Goal: Book appointment/travel/reservation

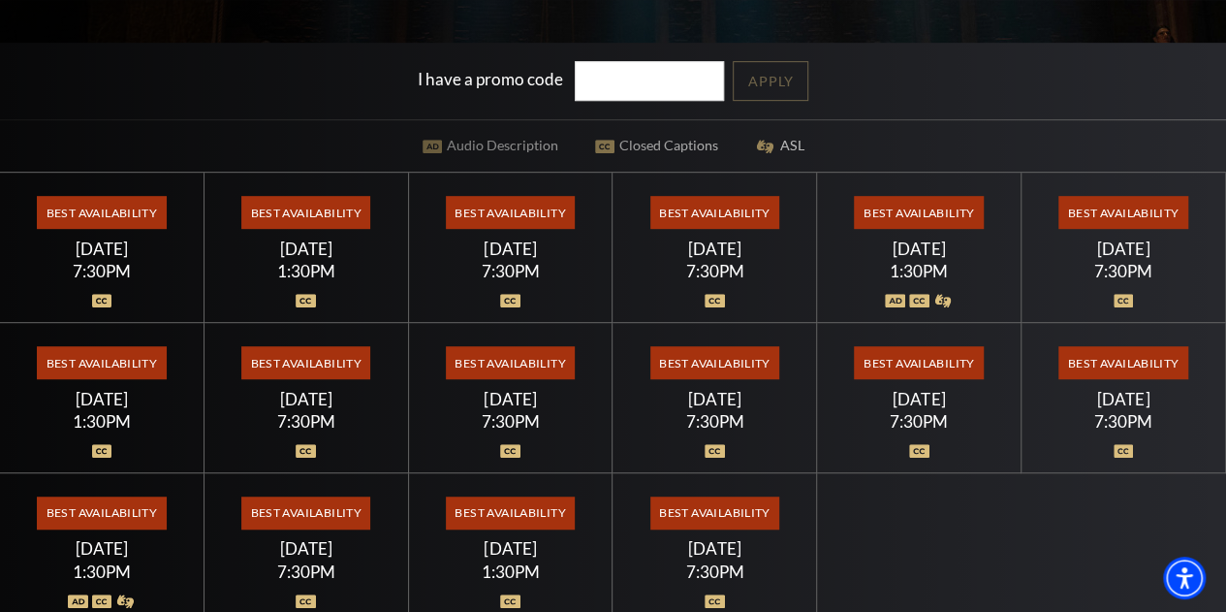
scroll to position [432, 0]
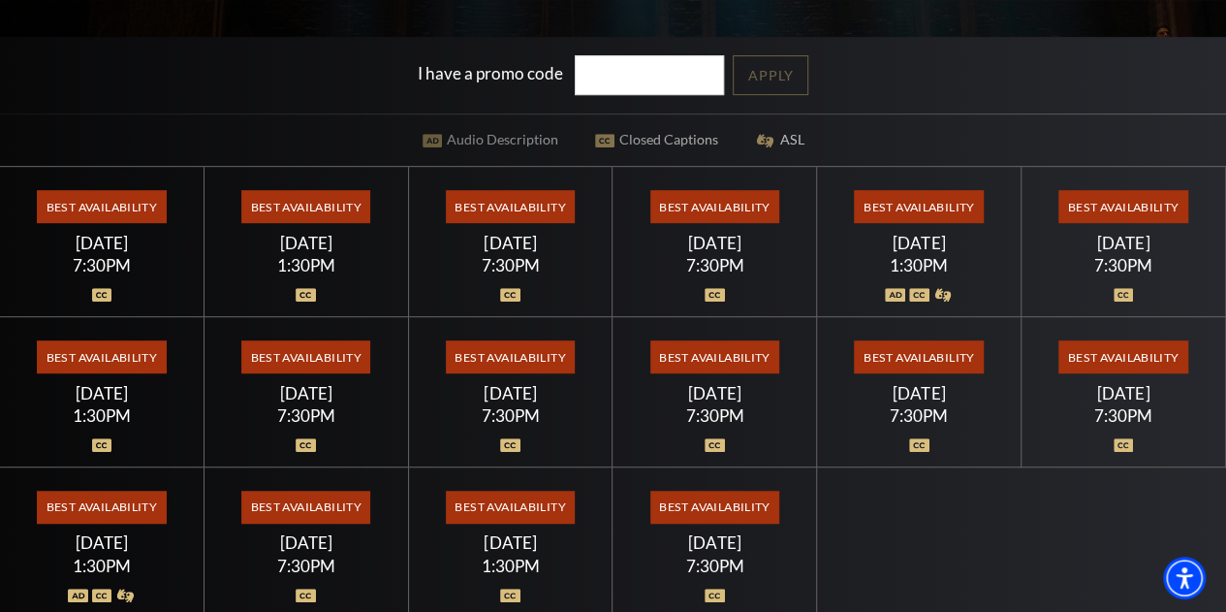
click at [927, 215] on span "Best Availability" at bounding box center [918, 206] width 129 height 33
click at [909, 208] on span "Best Availability" at bounding box center [918, 206] width 129 height 33
click at [910, 242] on div "Saturday July 18" at bounding box center [918, 243] width 157 height 20
click at [886, 209] on span "Best Availability" at bounding box center [918, 206] width 129 height 33
click at [690, 205] on span "Best Availability" at bounding box center [714, 206] width 129 height 33
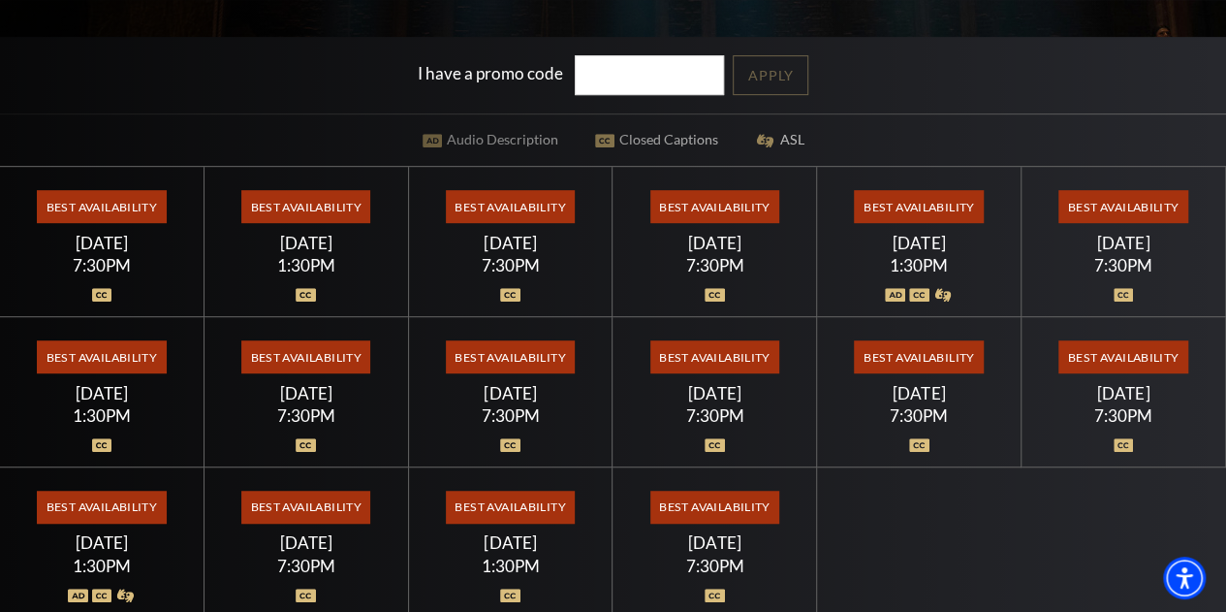
click at [688, 273] on div "7:30PM" at bounding box center [714, 265] width 157 height 16
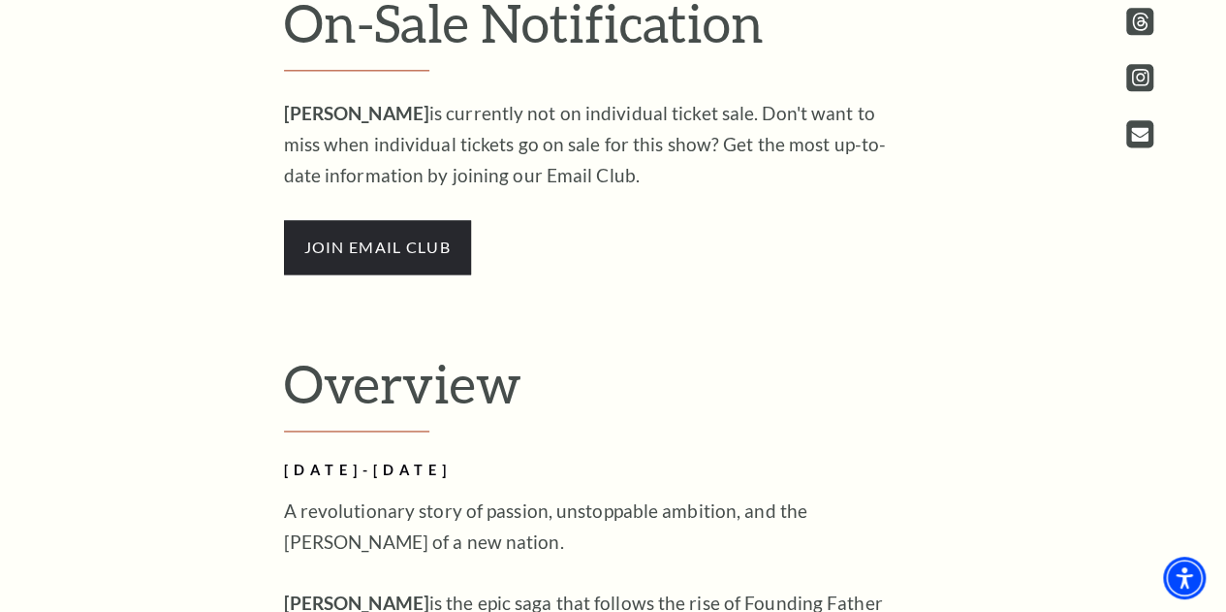
scroll to position [1269, 0]
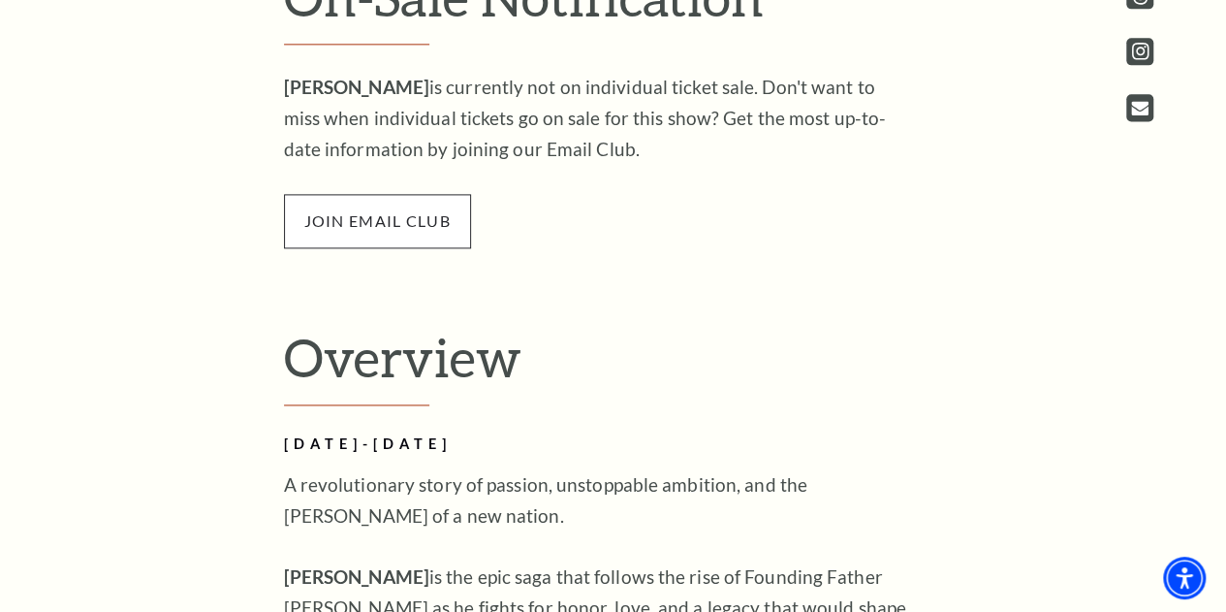
click at [411, 212] on span "join email club" at bounding box center [377, 221] width 187 height 54
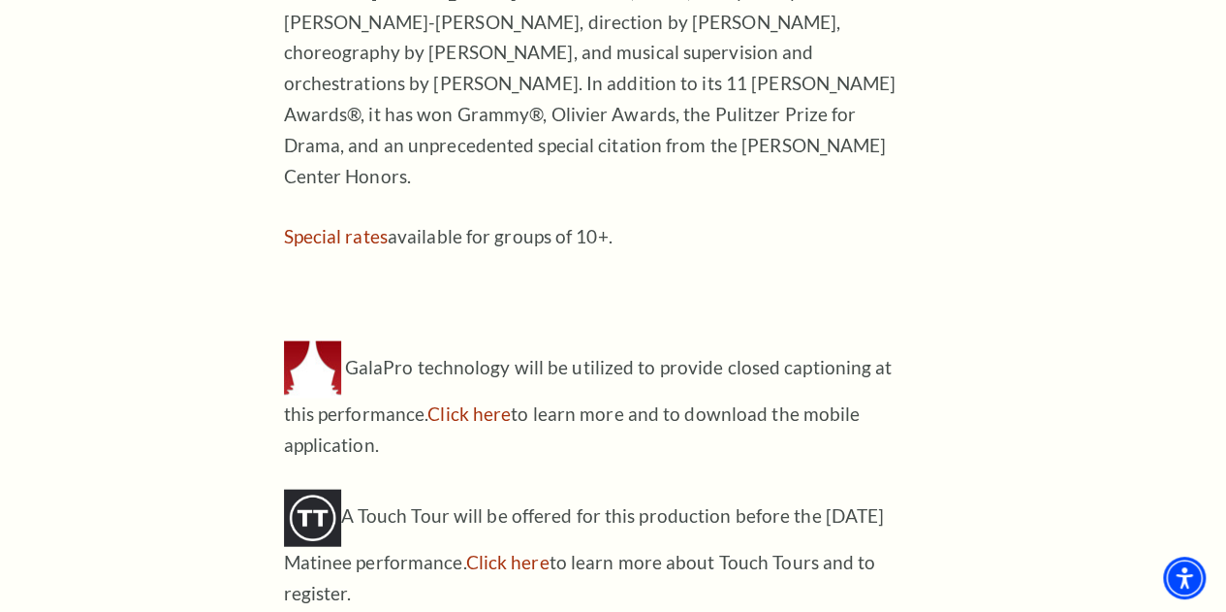
scroll to position [2015, 0]
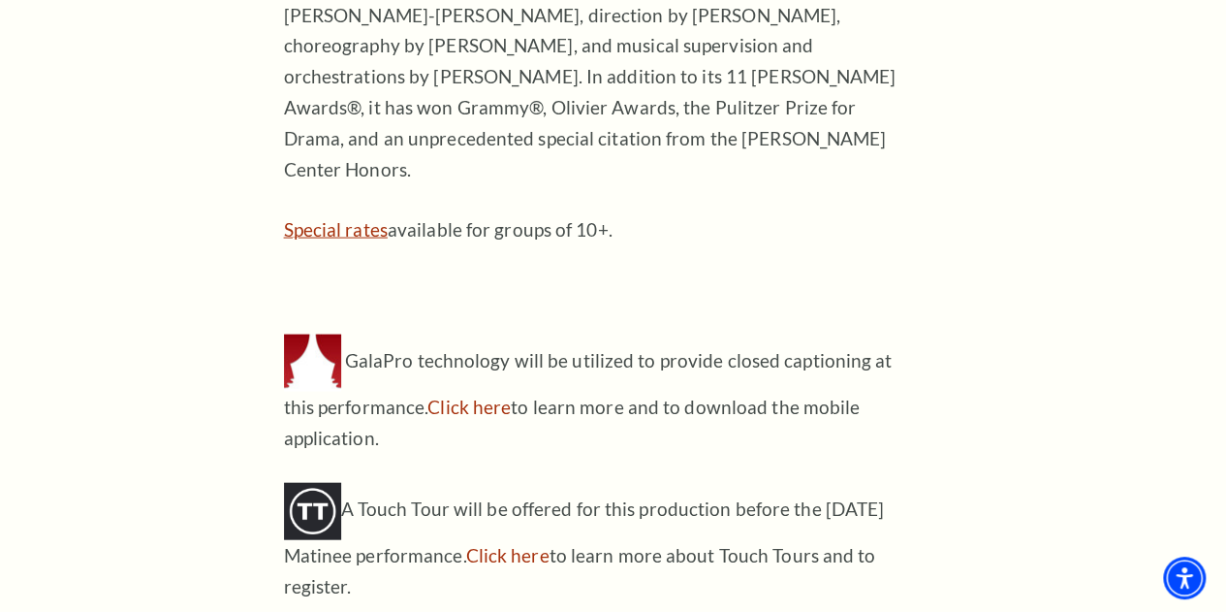
click at [347, 218] on link "Special rates" at bounding box center [336, 229] width 104 height 22
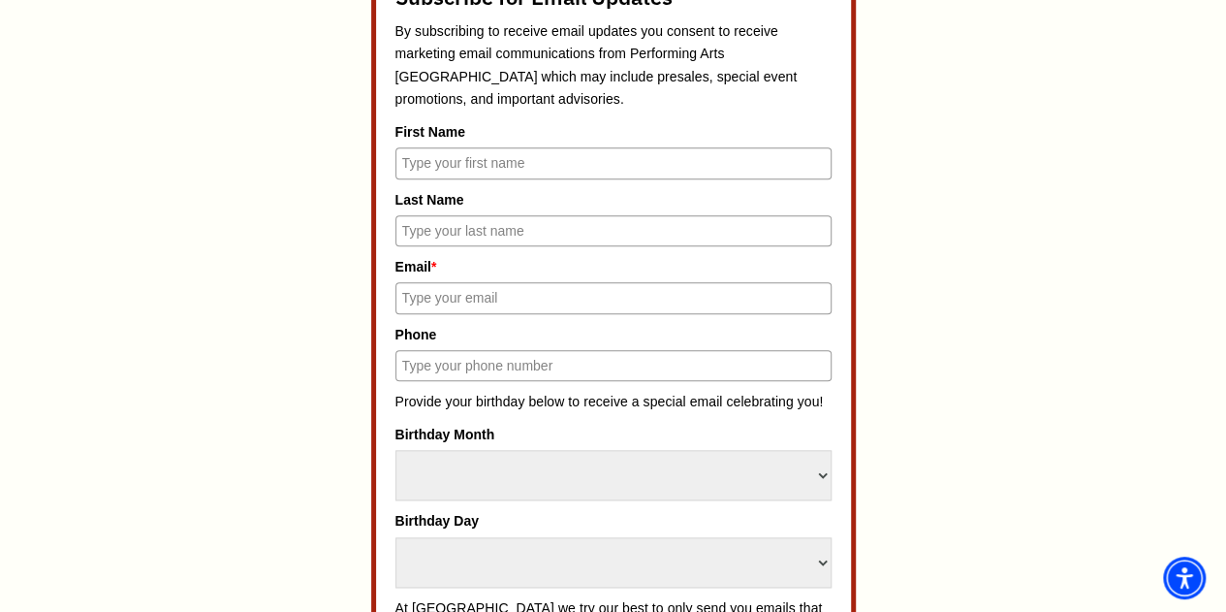
scroll to position [970, 0]
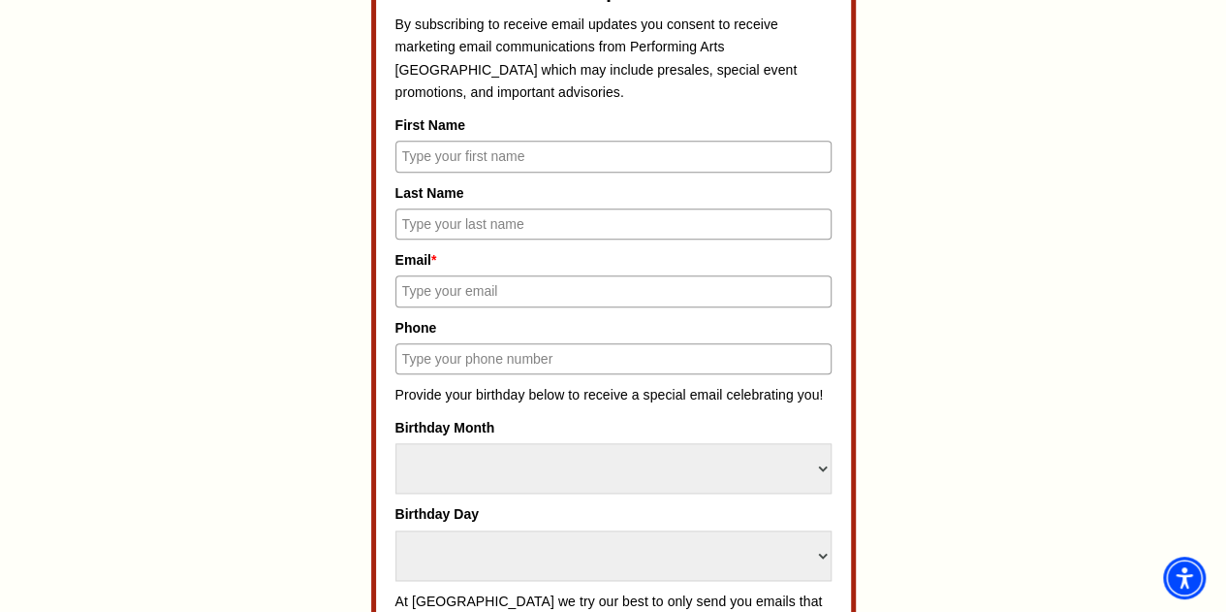
click at [587, 158] on input "First Name" at bounding box center [613, 156] width 436 height 31
click at [583, 226] on input "Last Name" at bounding box center [613, 223] width 436 height 31
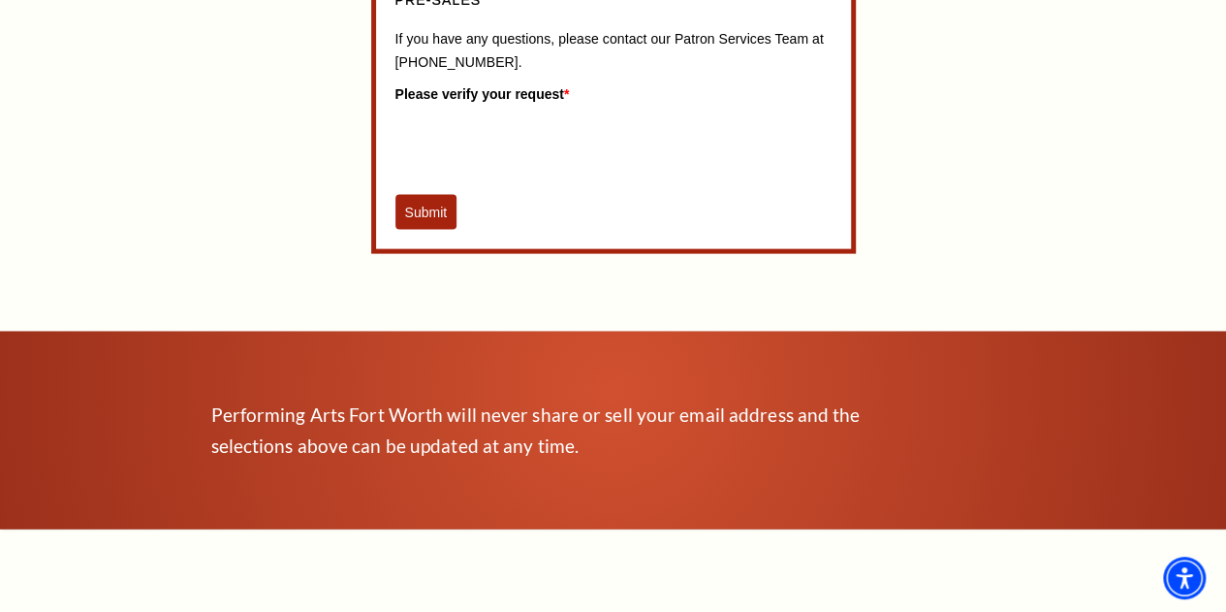
scroll to position [2136, 0]
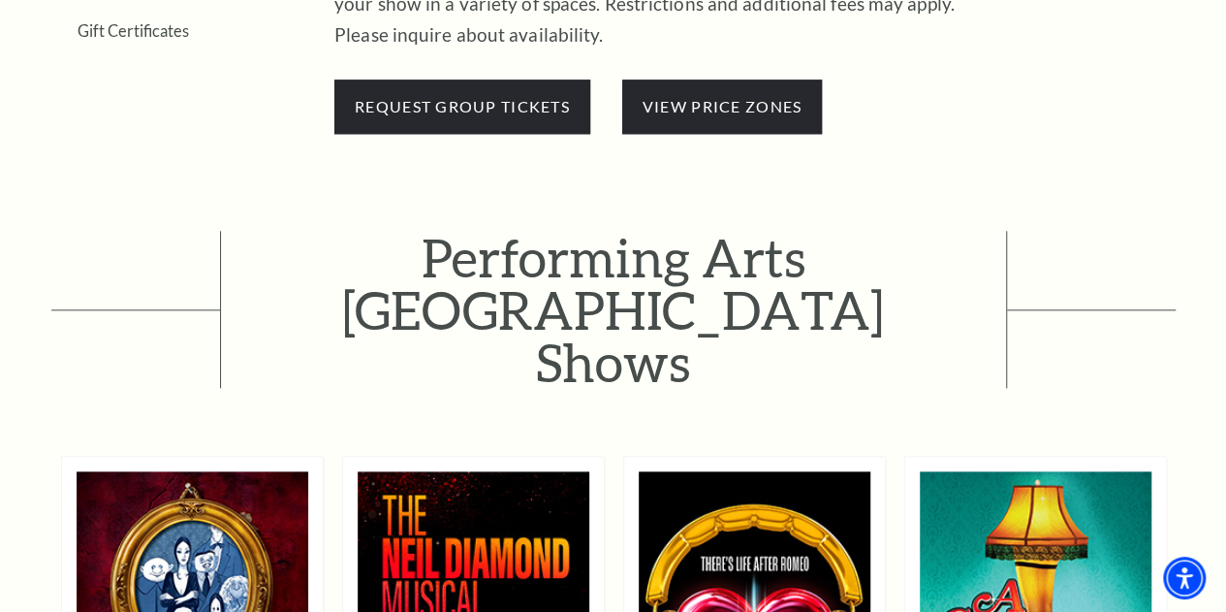
scroll to position [960, 0]
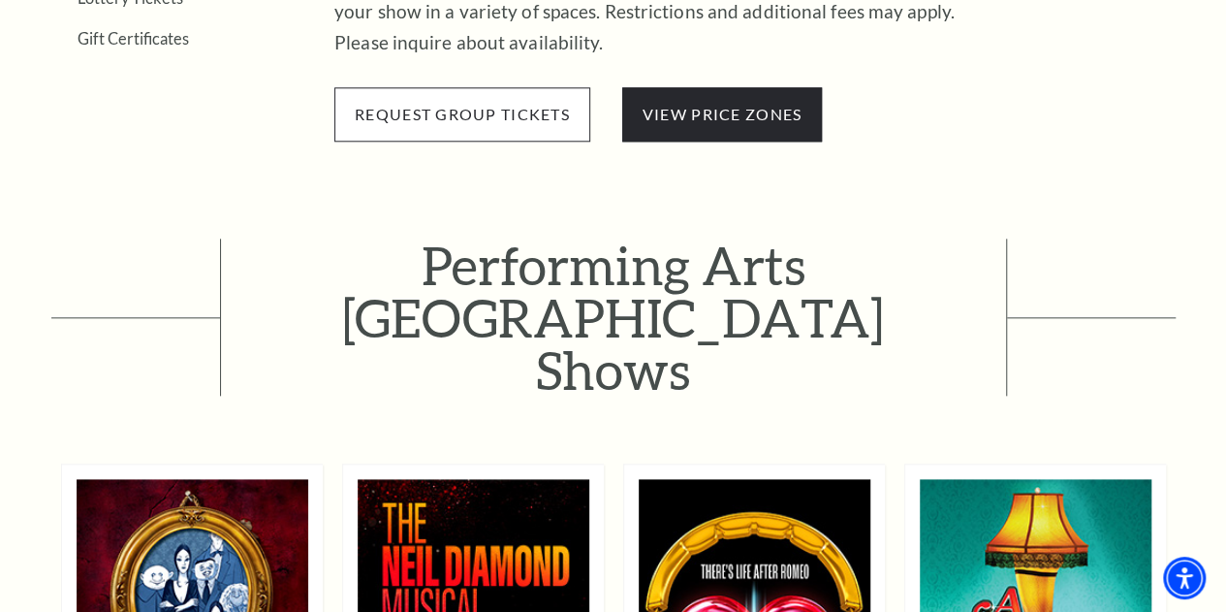
click at [543, 106] on span "request group tickets" at bounding box center [462, 114] width 256 height 54
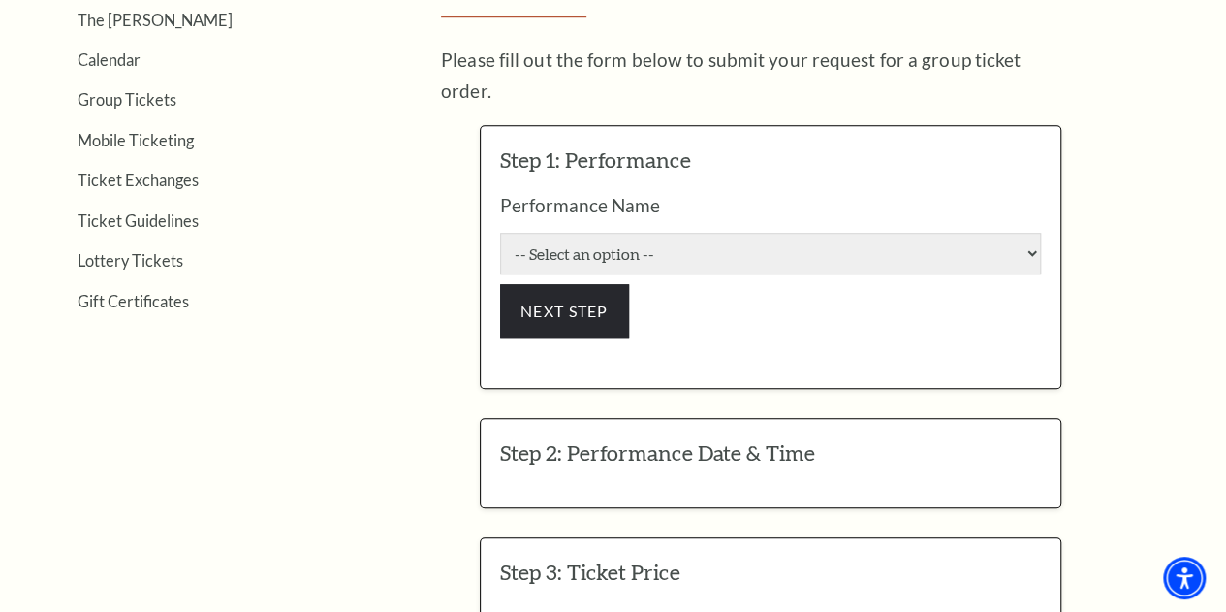
scroll to position [642, 0]
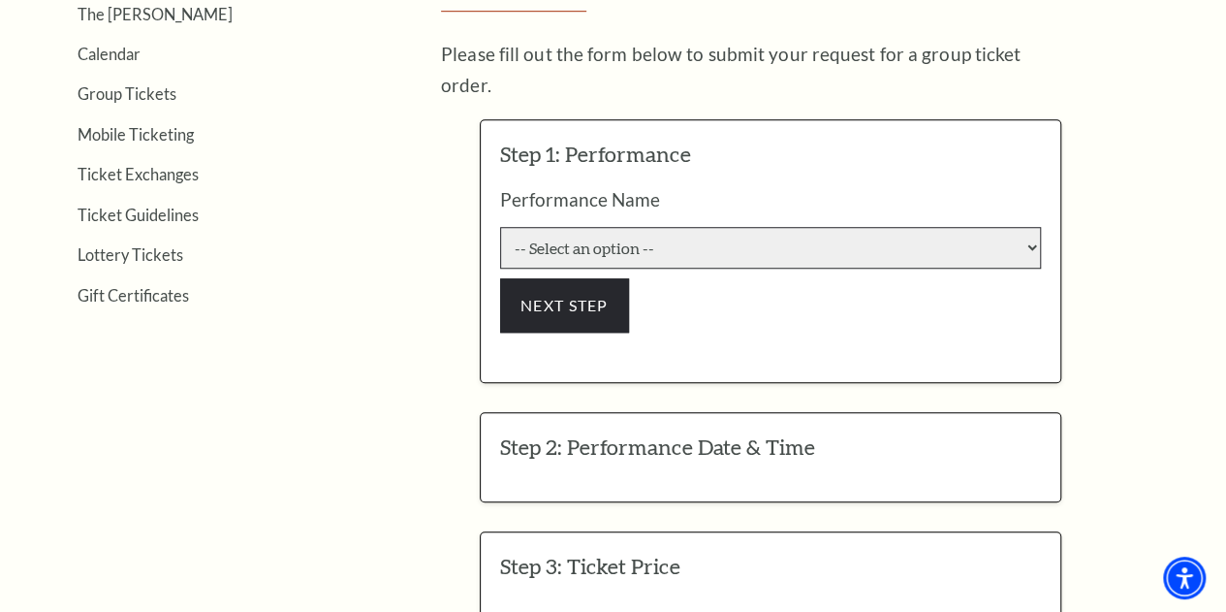
click at [999, 227] on select "-- Select an option -- Lyle Lovett and His Acoustic Group The Addams Family A B…" at bounding box center [770, 248] width 541 height 42
select select "6208"
click at [500, 227] on select "-- Select an option -- Lyle Lovett and His Acoustic Group The Addams Family A B…" at bounding box center [770, 248] width 541 height 42
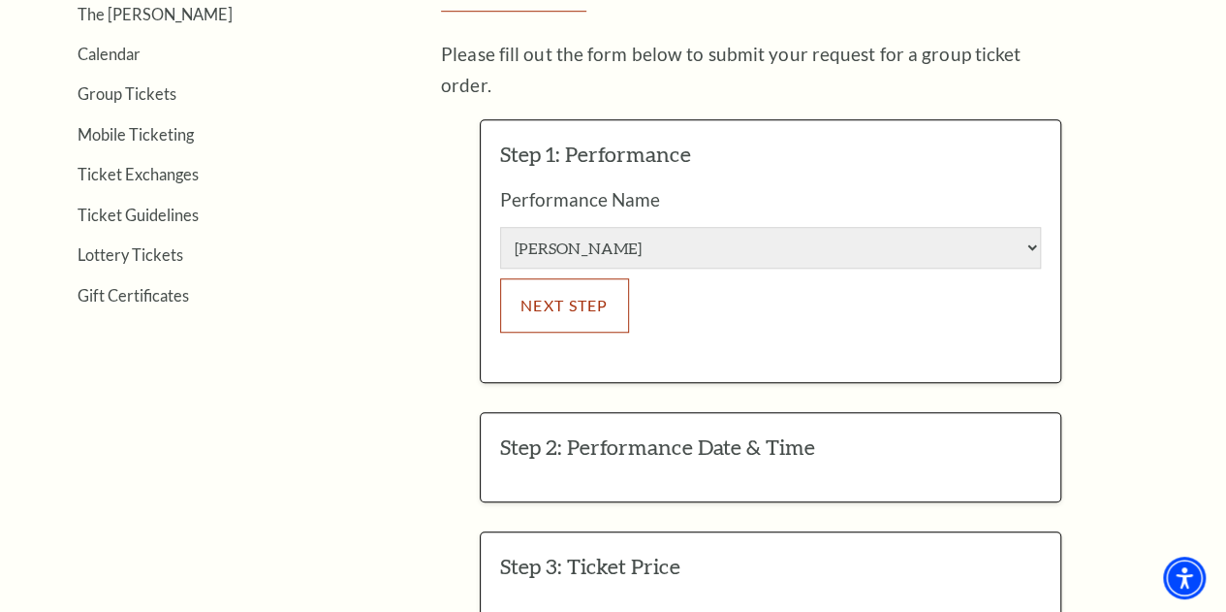
click at [560, 280] on button "NEXT STEP" at bounding box center [564, 305] width 129 height 54
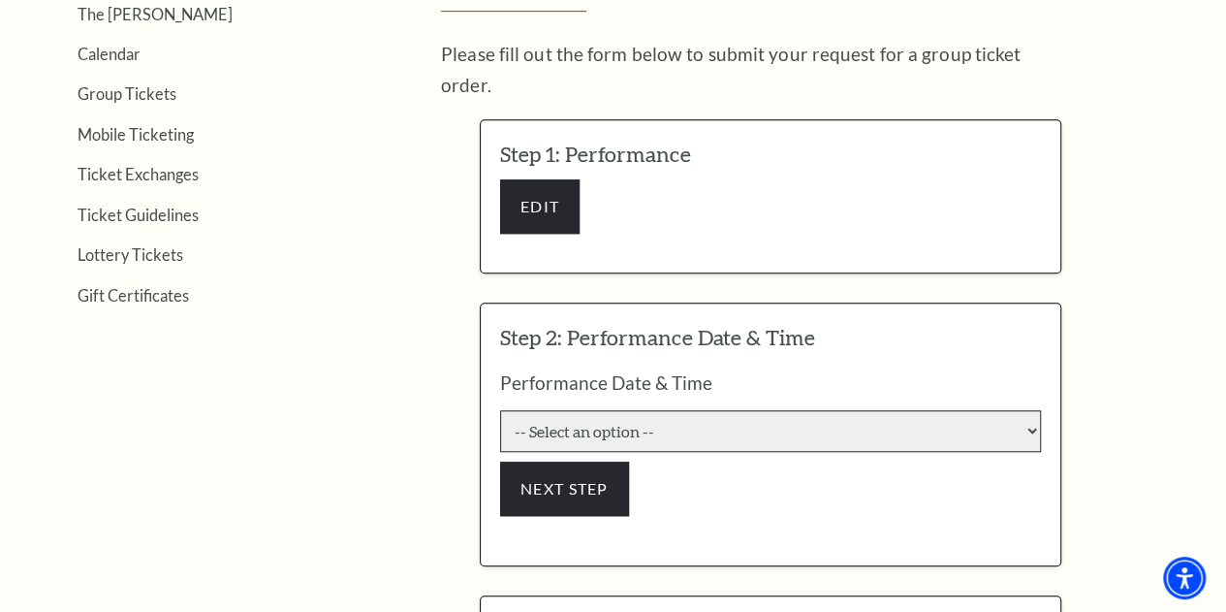
click at [768, 410] on select "-- Select an option -- 10/17/2025 7:30:00 PM 10/24/2025 7:30:00 PM 10/25/2025 1…" at bounding box center [770, 431] width 541 height 42
select select "6309"
click input "Premium $159.00" at bounding box center [0, 0] width 0 height 0
radio input "true"
click at [500, 410] on select "-- Select an option -- 10/17/2025 7:30:00 PM 10/24/2025 7:30:00 PM 10/25/2025 1…" at bounding box center [770, 431] width 541 height 42
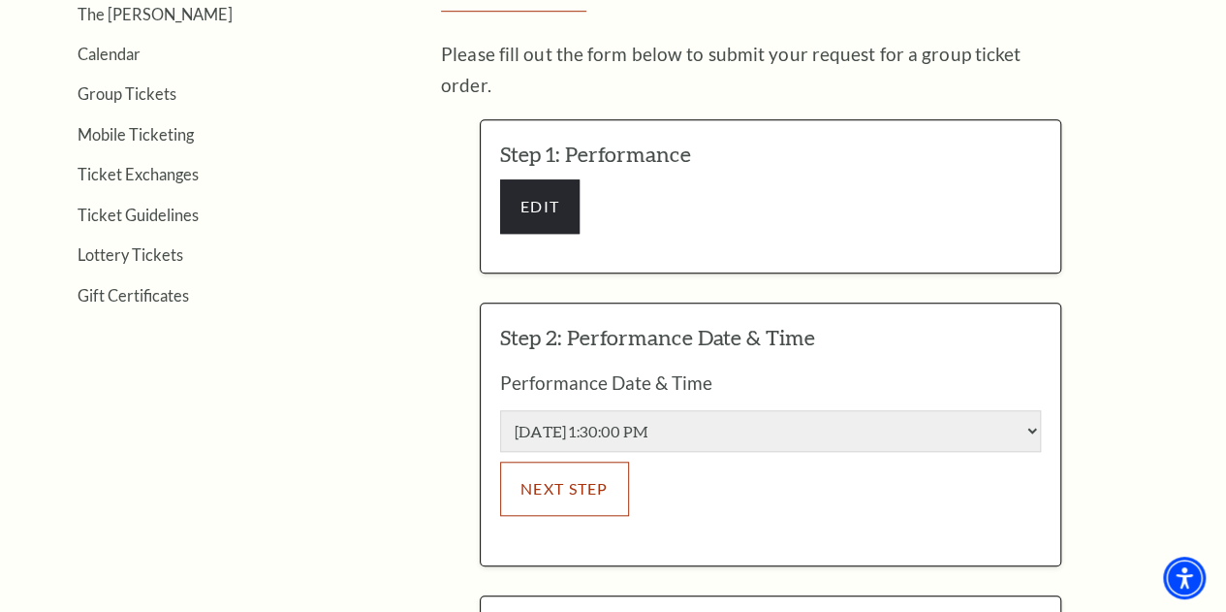
click at [594, 461] on button "NEXT STEP" at bounding box center [564, 488] width 129 height 54
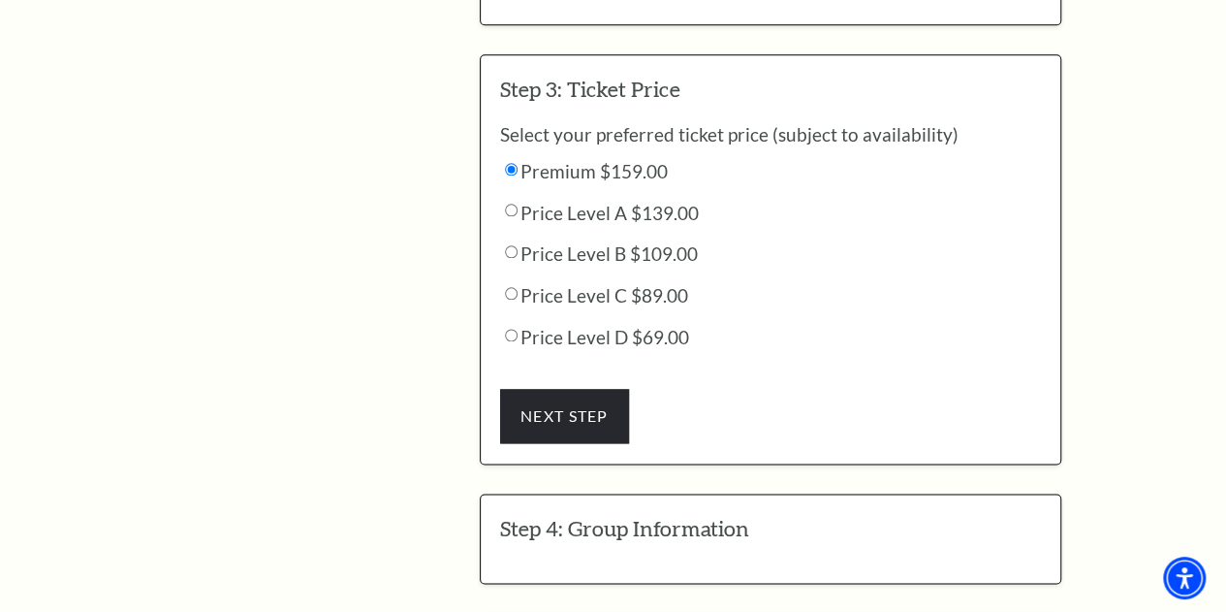
scroll to position [1070, 0]
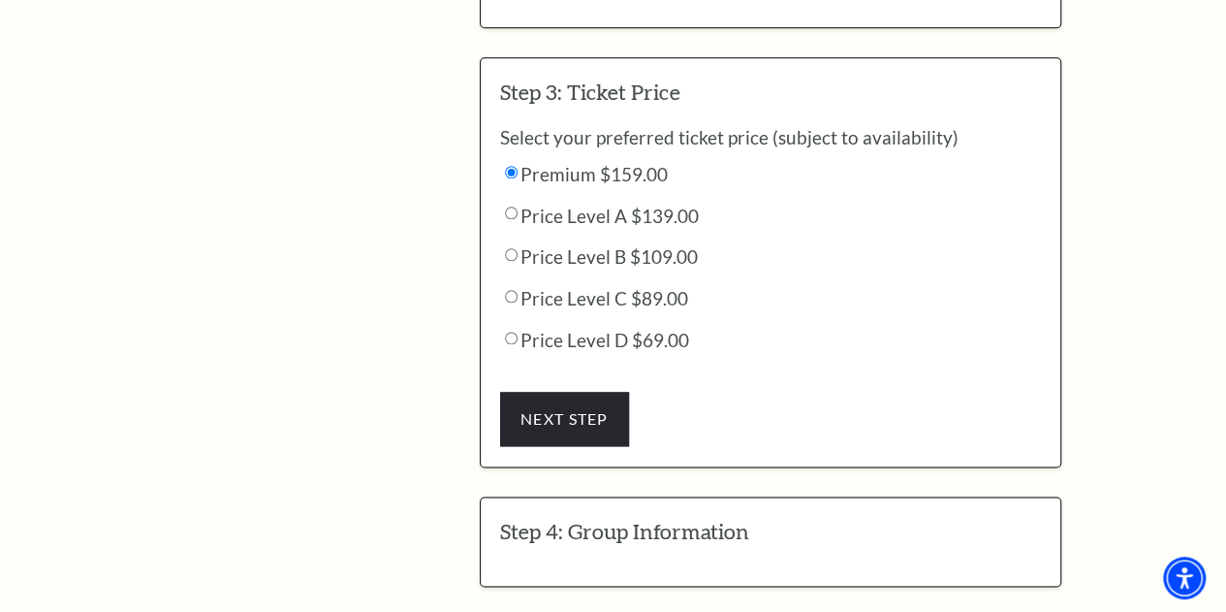
click at [506, 331] on input "Price Level D $69.00" at bounding box center [511, 337] width 13 height 13
radio input "true"
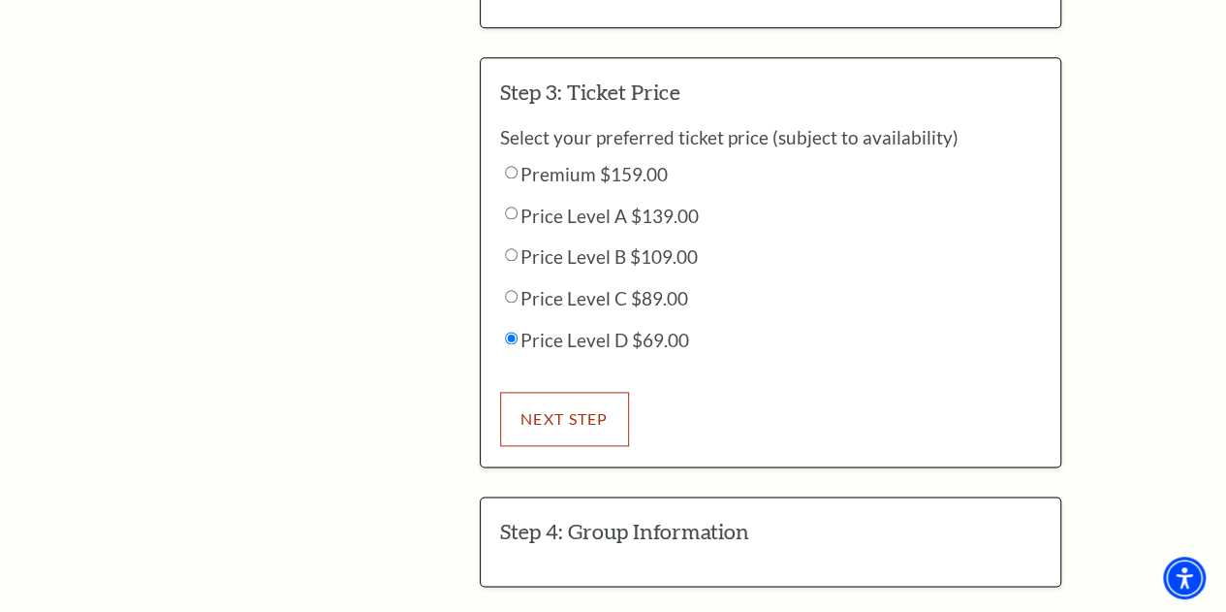
click at [545, 392] on button "NEXT STEP" at bounding box center [564, 419] width 129 height 54
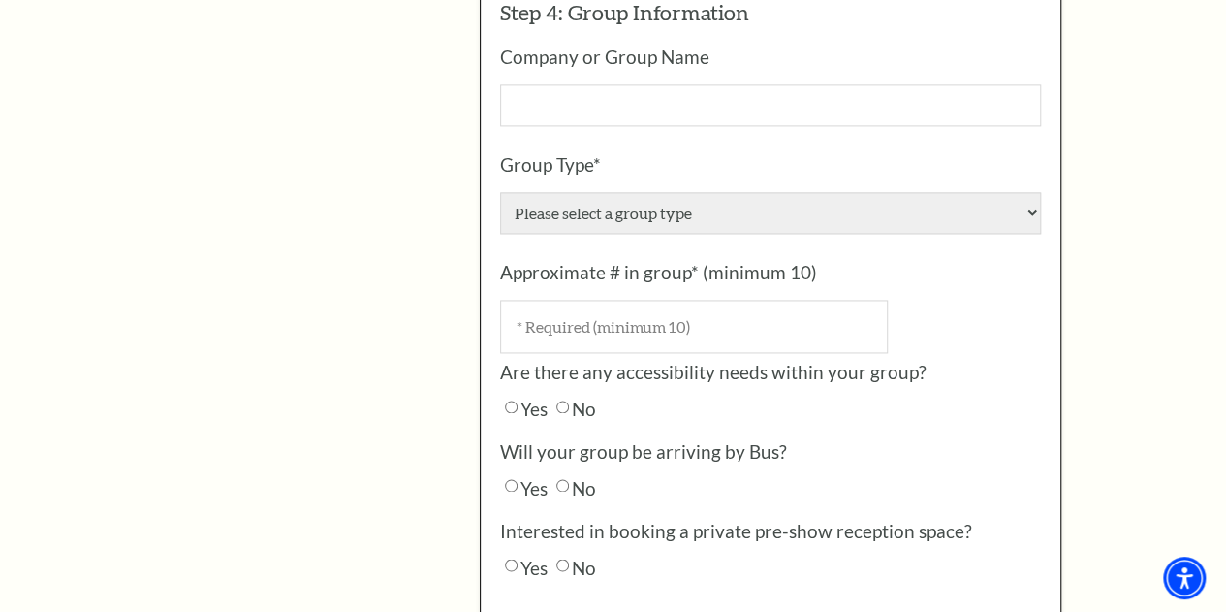
scroll to position [1339, 0]
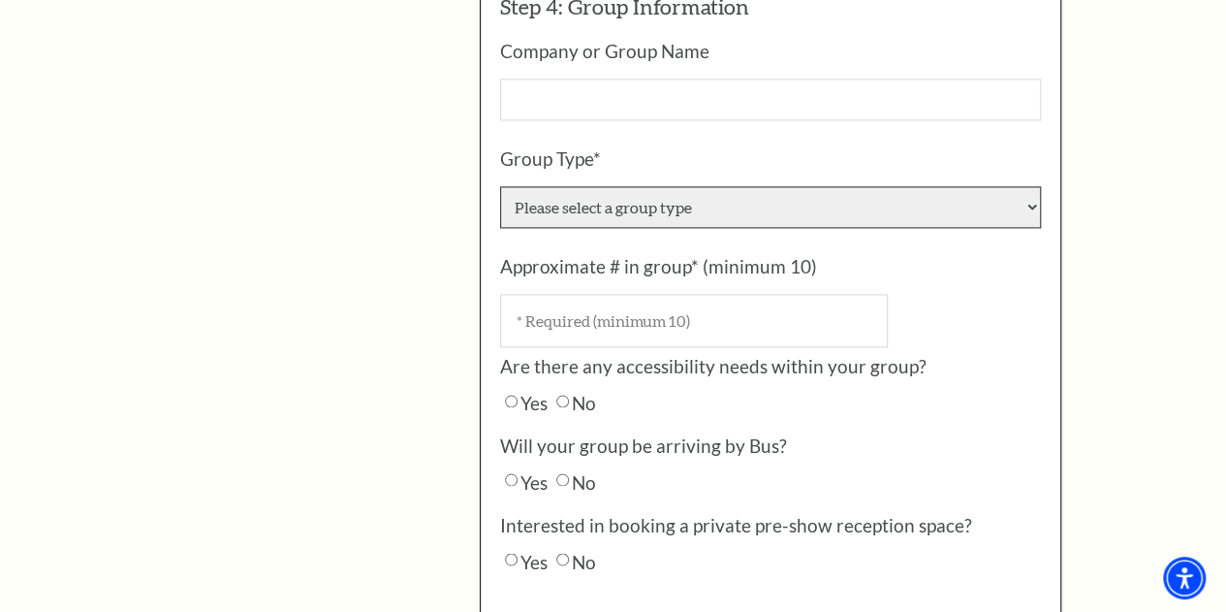
click at [1012, 186] on select "Please select a group type Church / Religious Organization Corporate College / …" at bounding box center [770, 207] width 541 height 42
click at [1167, 211] on form "We're sorry but we encountered an errror while processing your request. Step 1:…" at bounding box center [770, 161] width 872 height 1517
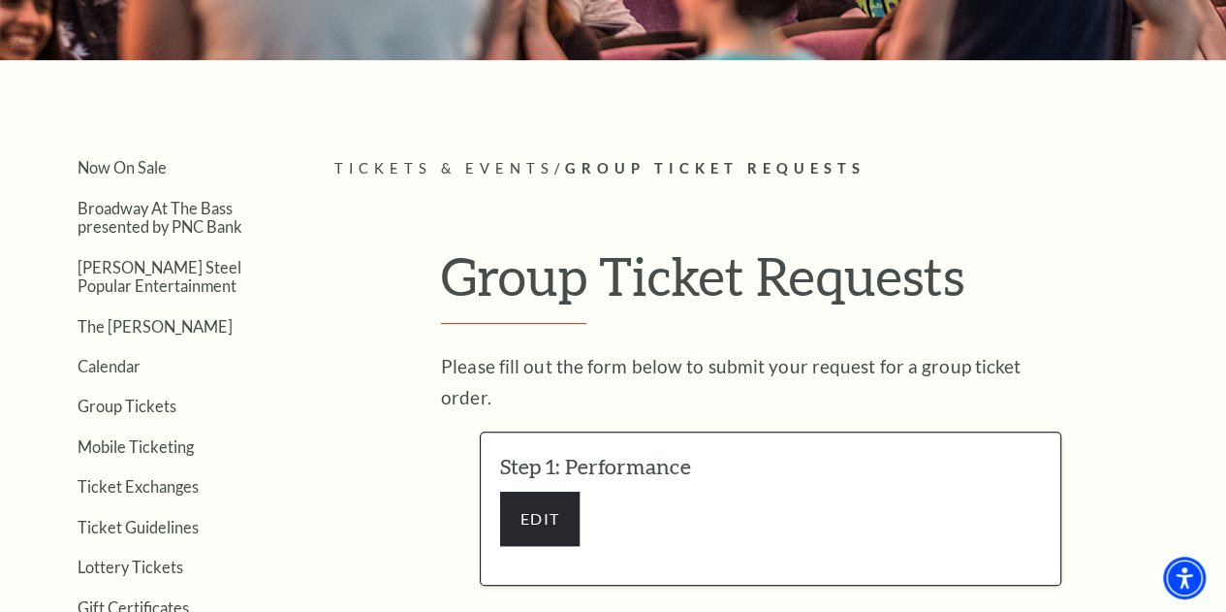
scroll to position [0, 0]
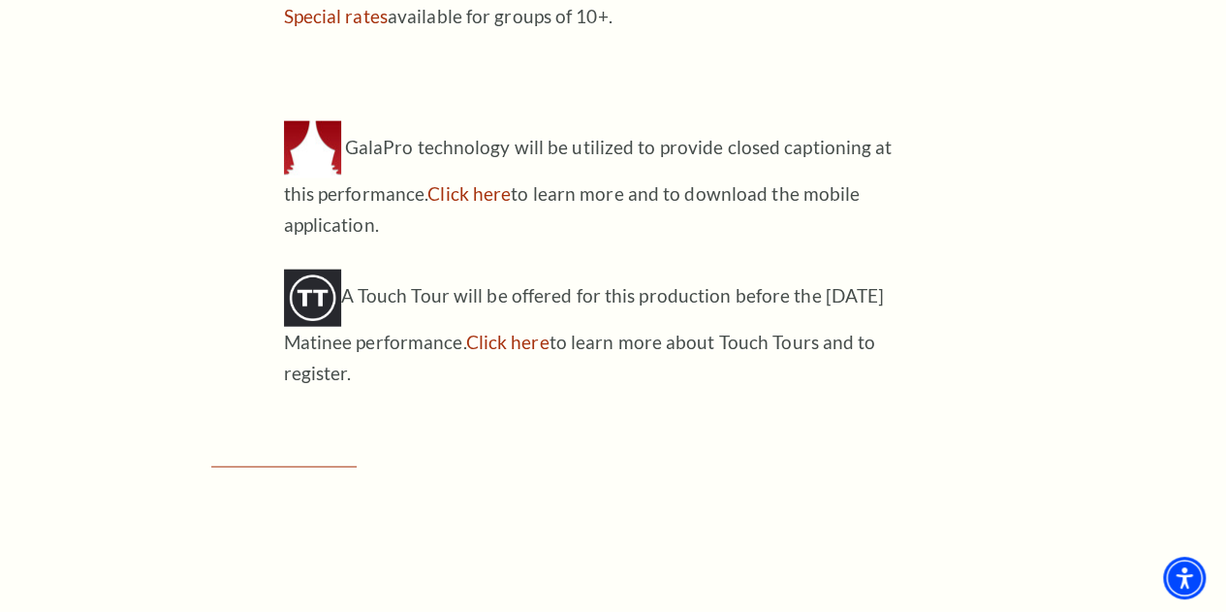
scroll to position [2222, 0]
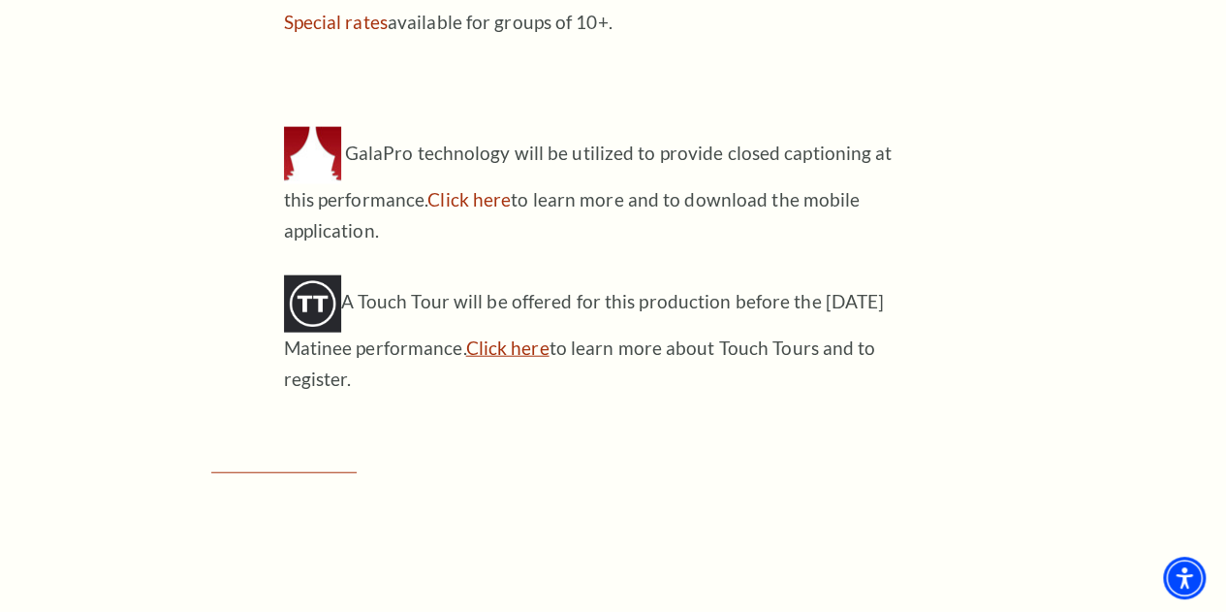
click at [550, 336] on link "Click here" at bounding box center [507, 347] width 83 height 22
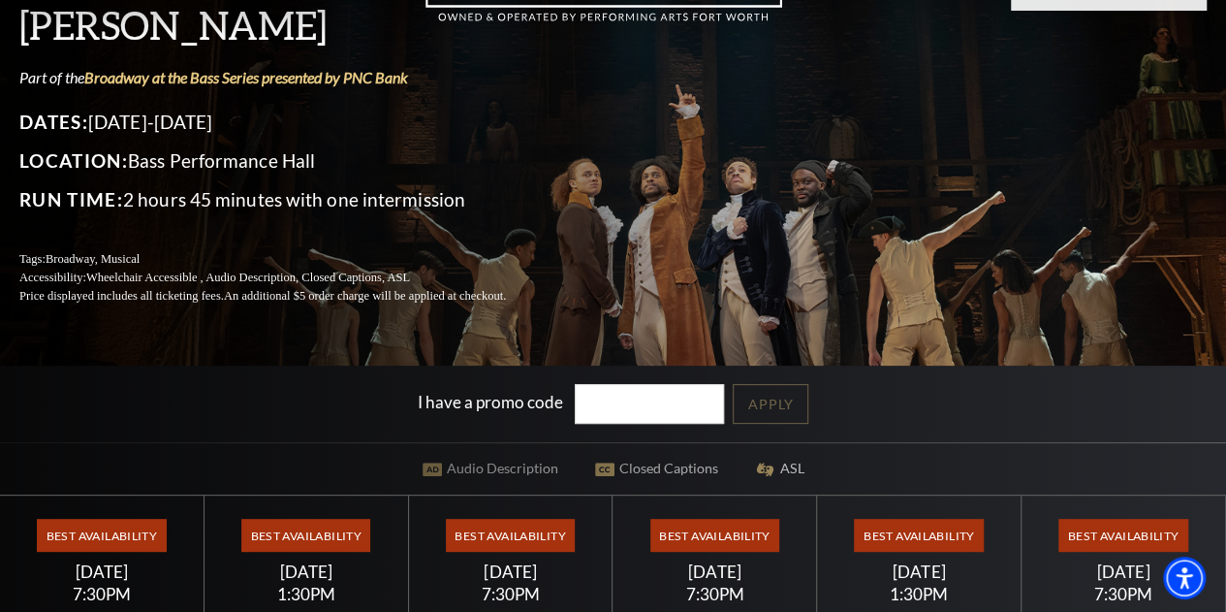
scroll to position [0, 0]
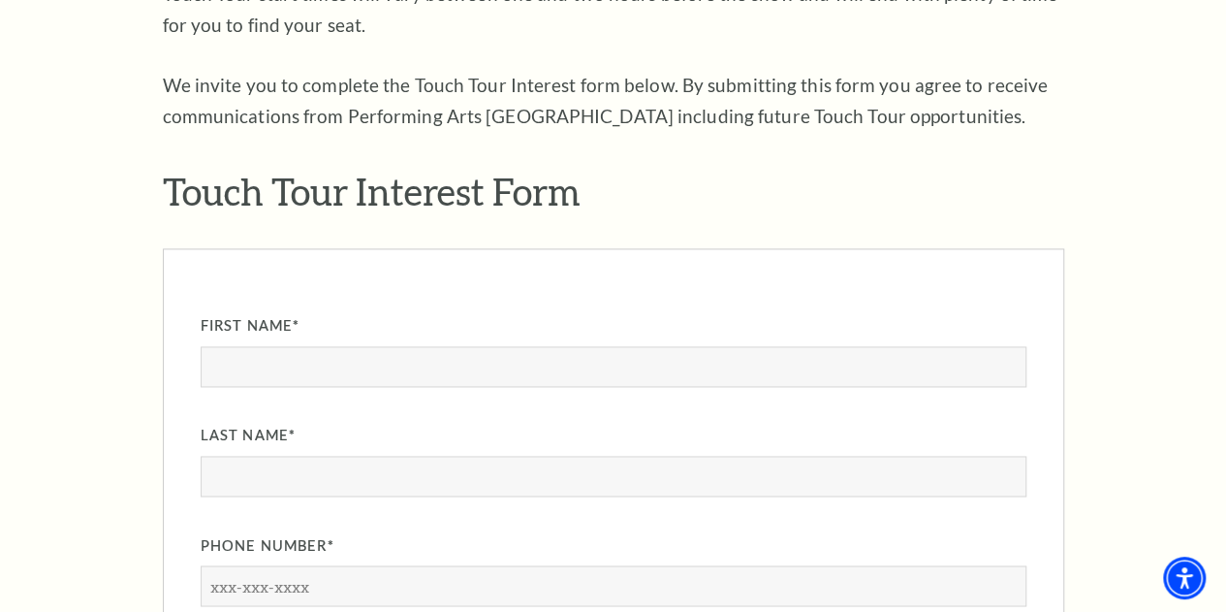
scroll to position [913, 0]
